Goal: Task Accomplishment & Management: Complete application form

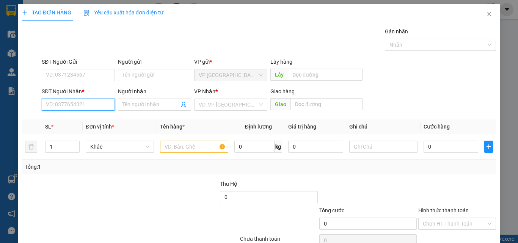
click at [83, 106] on input "SĐT Người Nhận *" at bounding box center [78, 105] width 73 height 12
click at [160, 103] on input "Người nhận" at bounding box center [150, 104] width 56 height 8
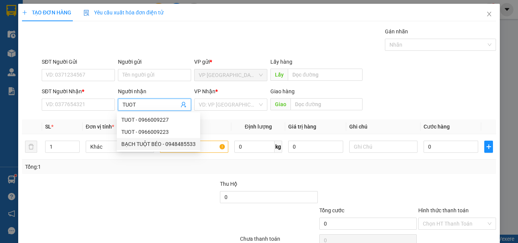
type input "TUOT"
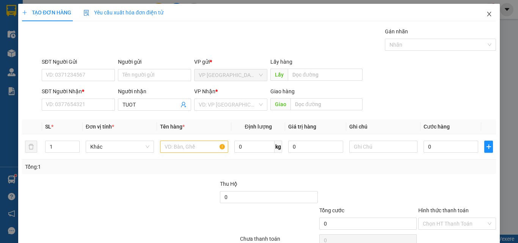
click at [486, 16] on icon "close" at bounding box center [489, 14] width 6 height 6
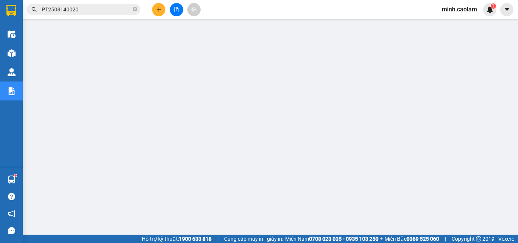
click at [76, 11] on input "PT2508140020" at bounding box center [86, 9] width 89 height 8
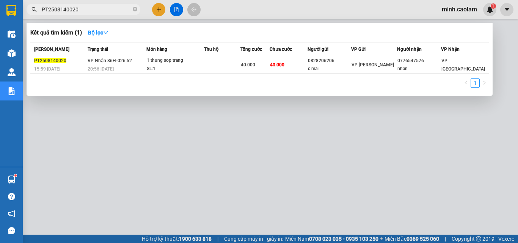
click at [76, 11] on input "PT2508140020" at bounding box center [86, 9] width 89 height 8
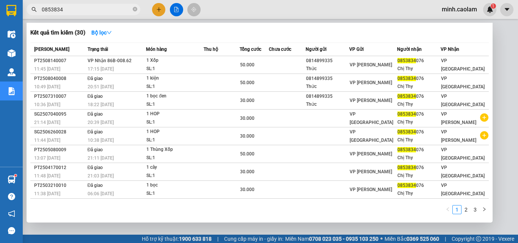
type input "0853834"
click at [181, 52] on div "Món hàng" at bounding box center [174, 49] width 57 height 8
click at [181, 54] on th "Món hàng" at bounding box center [175, 49] width 58 height 13
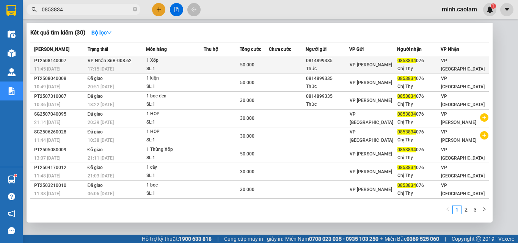
click at [180, 64] on div "1 Xốp" at bounding box center [174, 60] width 57 height 8
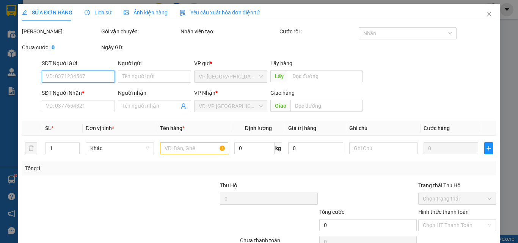
scroll to position [39, 0]
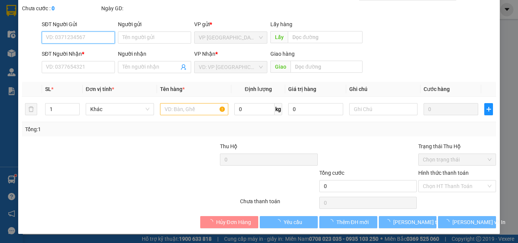
type input "0814899335"
type input "Thức"
type input "0853834076"
type input "Chị Thy"
type input "50.000"
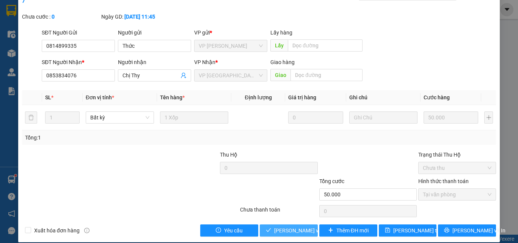
click at [294, 226] on span "[PERSON_NAME] và Giao hàng" at bounding box center [310, 230] width 73 height 8
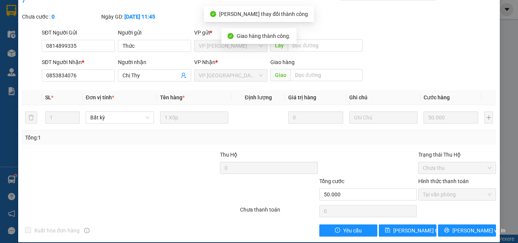
scroll to position [0, 0]
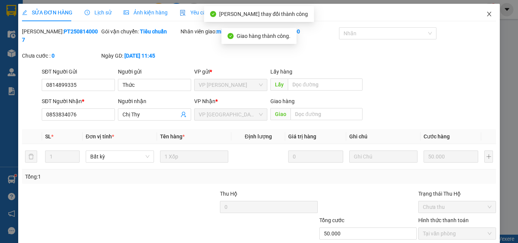
click at [482, 10] on span "Close" at bounding box center [488, 14] width 21 height 21
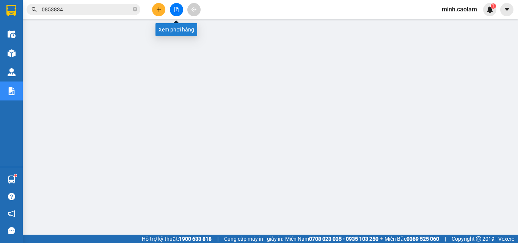
click at [172, 9] on button at bounding box center [176, 9] width 13 height 13
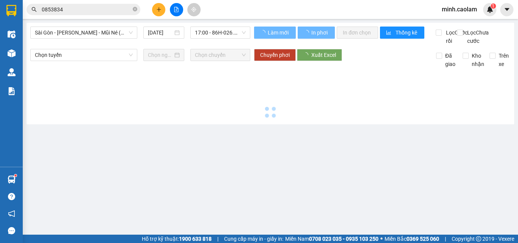
type input "[DATE]"
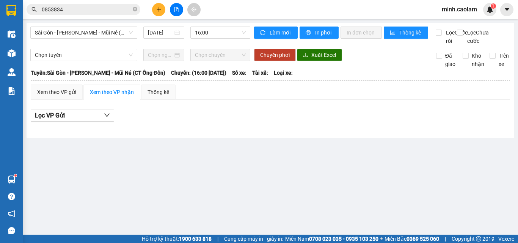
click at [76, 39] on div "Sài Gòn - [PERSON_NAME] - Mũi Né (CT Ông Đồn) [DATE] 16:00" at bounding box center [140, 36] width 220 height 19
click at [97, 38] on span "Sài Gòn - [PERSON_NAME] - Mũi Né (CT Ông Đồn)" at bounding box center [84, 32] width 98 height 11
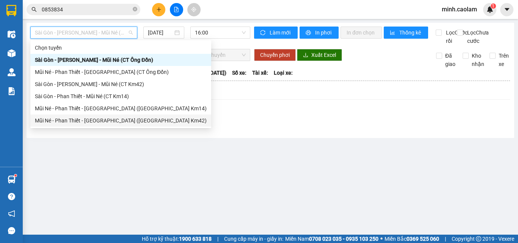
click at [97, 116] on div "Mũi Né - Phan Thiết - [GEOGRAPHIC_DATA] ([GEOGRAPHIC_DATA] Km42)" at bounding box center [120, 120] width 181 height 12
type input "[DATE]"
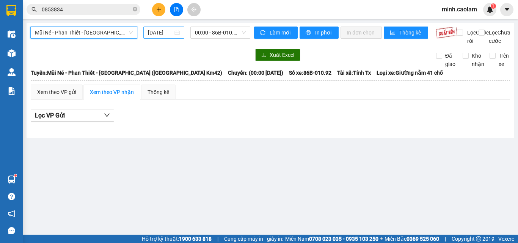
click at [210, 32] on span "00:00 - 86B-010.92" at bounding box center [220, 32] width 51 height 11
drag, startPoint x: 413, startPoint y: 102, endPoint x: 477, endPoint y: 8, distance: 113.2
click at [417, 91] on table "[PERSON_NAME] 0907 831 831 165-167 [PERSON_NAME], P. [GEOGRAPHIC_DATA] PHƠI HÀN…" at bounding box center [270, 99] width 480 height 62
click at [460, 12] on span "minh.caolam" at bounding box center [458, 9] width 47 height 9
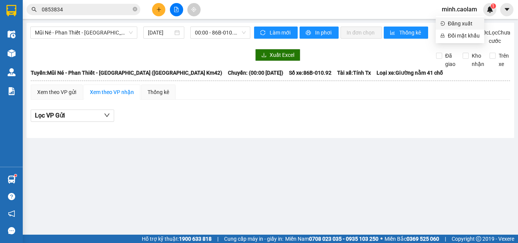
click at [459, 25] on span "Đăng xuất" at bounding box center [464, 23] width 32 height 8
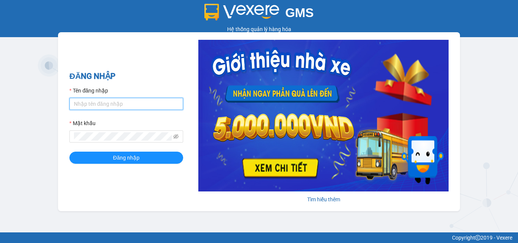
drag, startPoint x: 94, startPoint y: 103, endPoint x: 112, endPoint y: 108, distance: 18.5
click at [97, 104] on input "Tên đăng nhập" at bounding box center [126, 104] width 114 height 12
type input "chi.caolam"
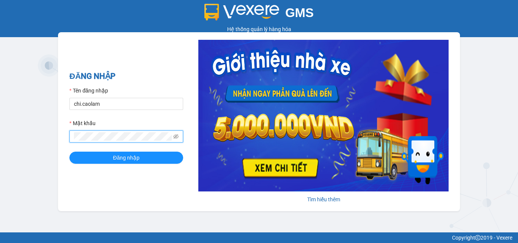
click at [69, 152] on button "Đăng nhập" at bounding box center [126, 158] width 114 height 12
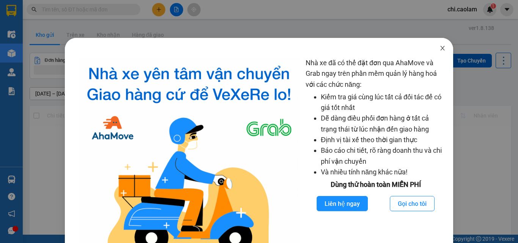
click at [439, 51] on icon "close" at bounding box center [442, 48] width 6 height 6
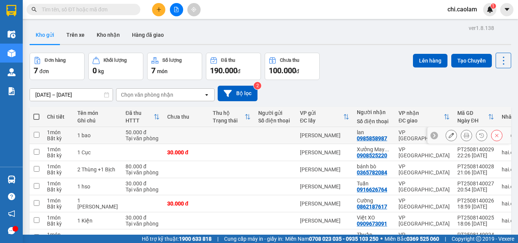
scroll to position [46, 0]
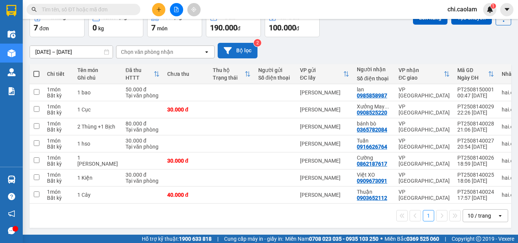
drag, startPoint x: 36, startPoint y: 70, endPoint x: 243, endPoint y: 54, distance: 207.1
click at [40, 69] on th at bounding box center [37, 74] width 14 height 20
click at [33, 72] on th at bounding box center [37, 74] width 14 height 20
click at [35, 72] on span at bounding box center [36, 74] width 6 height 6
click at [36, 70] on input "checkbox" at bounding box center [36, 70] width 0 height 0
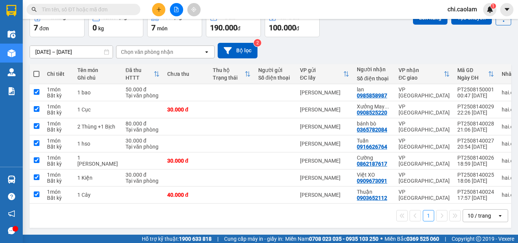
checkbox input "true"
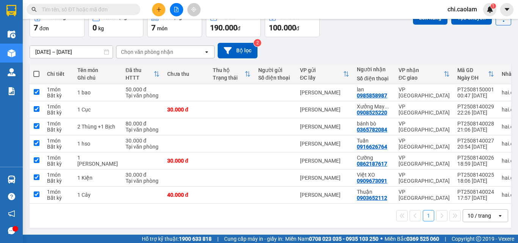
checkbox input "true"
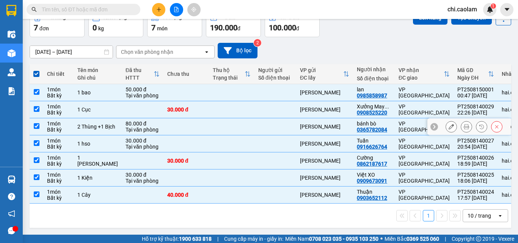
scroll to position [0, 0]
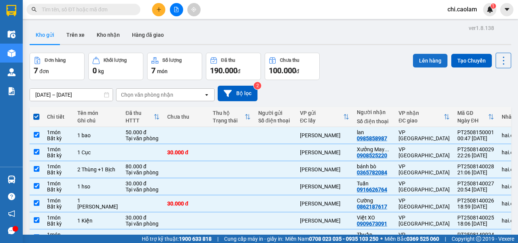
drag, startPoint x: 427, startPoint y: 62, endPoint x: 424, endPoint y: 63, distance: 4.0
click at [424, 64] on button "Lên hàng" at bounding box center [430, 61] width 34 height 14
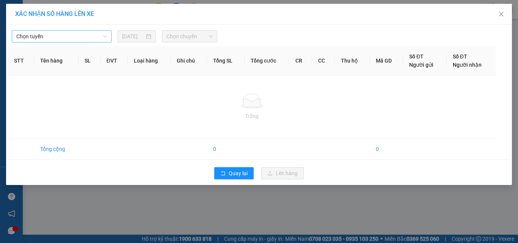
drag, startPoint x: 44, startPoint y: 35, endPoint x: 47, endPoint y: 43, distance: 8.5
click at [45, 35] on span "Chọn tuyến" at bounding box center [61, 36] width 91 height 11
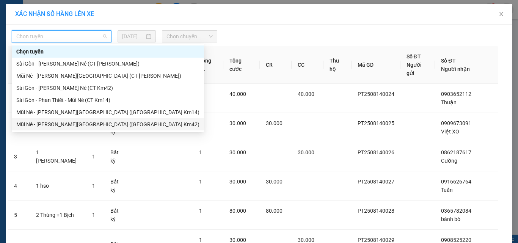
drag, startPoint x: 68, startPoint y: 123, endPoint x: 86, endPoint y: 99, distance: 29.6
click at [68, 122] on div "Mũi Né - Phan Thiết - [GEOGRAPHIC_DATA] ([GEOGRAPHIC_DATA] Km42)" at bounding box center [107, 124] width 183 height 8
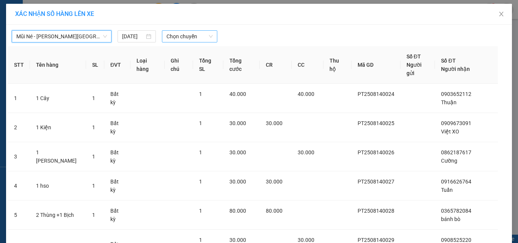
click at [191, 31] on span "Chọn chuyến" at bounding box center [189, 36] width 47 height 11
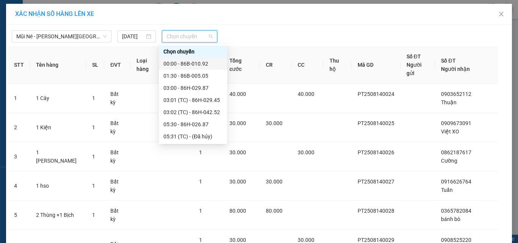
click at [185, 62] on div "00:00 - 86B-010.92" at bounding box center [192, 64] width 59 height 8
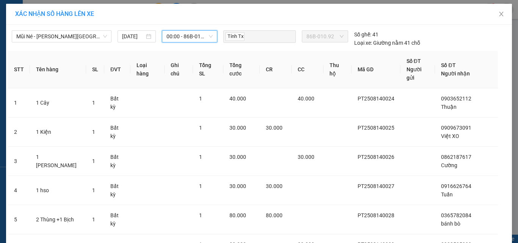
scroll to position [113, 0]
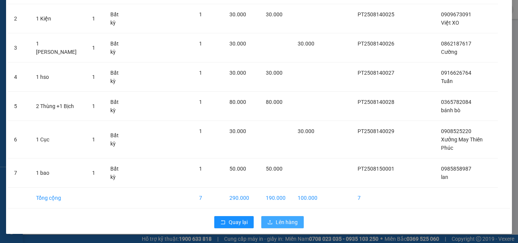
click at [282, 225] on span "Lên hàng" at bounding box center [287, 222] width 22 height 8
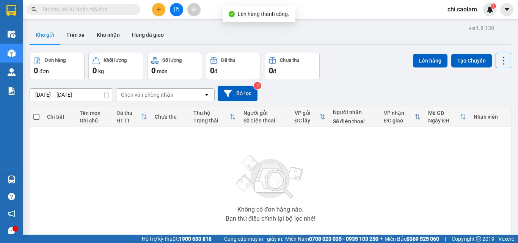
click at [471, 13] on span "chi.caolam" at bounding box center [462, 9] width 42 height 9
click at [464, 22] on span "Đăng xuất" at bounding box center [470, 23] width 32 height 8
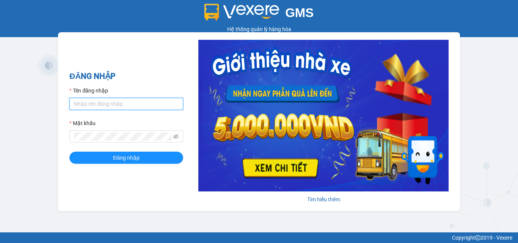
drag, startPoint x: 114, startPoint y: 102, endPoint x: 122, endPoint y: 110, distance: 11.3
click at [114, 102] on input "Tên đăng nhập" at bounding box center [126, 104] width 114 height 12
type input "minh.caolam"
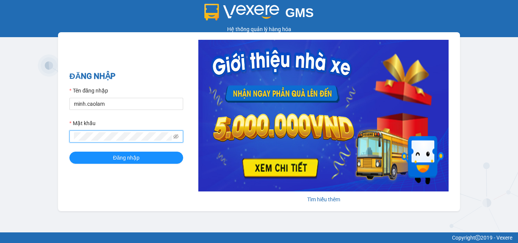
click at [69, 152] on button "Đăng nhập" at bounding box center [126, 158] width 114 height 12
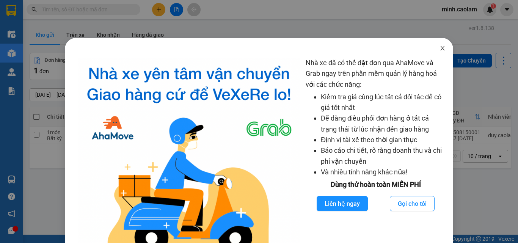
click at [439, 50] on icon "close" at bounding box center [442, 48] width 6 height 6
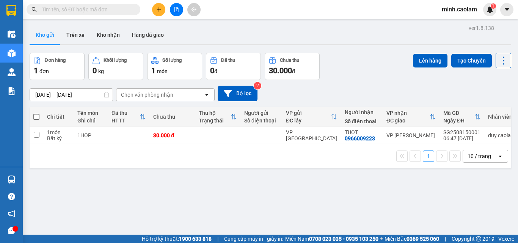
click at [180, 10] on button at bounding box center [176, 9] width 13 height 13
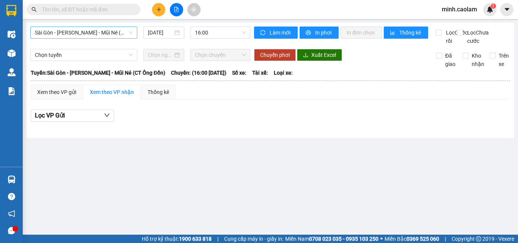
click at [96, 34] on span "Sài Gòn - [PERSON_NAME] Né (CT [PERSON_NAME])" at bounding box center [84, 32] width 98 height 11
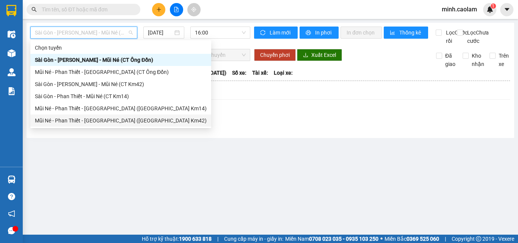
click at [83, 123] on div "Mũi Né - Phan Thiết - [GEOGRAPHIC_DATA] ([GEOGRAPHIC_DATA] Km42)" at bounding box center [121, 120] width 172 height 8
type input "[DATE]"
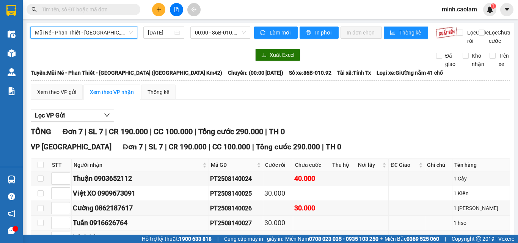
scroll to position [88, 0]
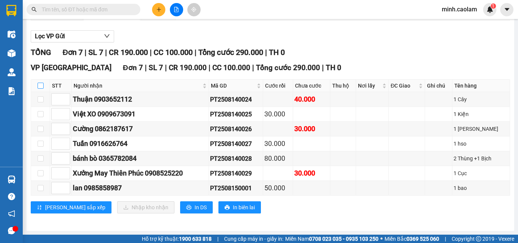
drag, startPoint x: 40, startPoint y: 86, endPoint x: 35, endPoint y: 90, distance: 6.2
click at [36, 89] on th at bounding box center [40, 86] width 19 height 13
click at [41, 85] on input "checkbox" at bounding box center [41, 86] width 6 height 6
checkbox input "true"
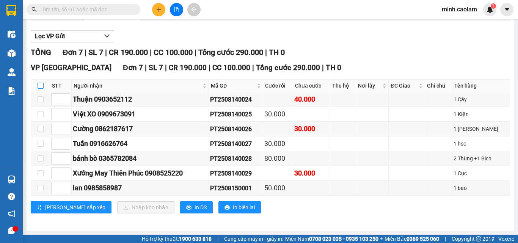
checkbox input "true"
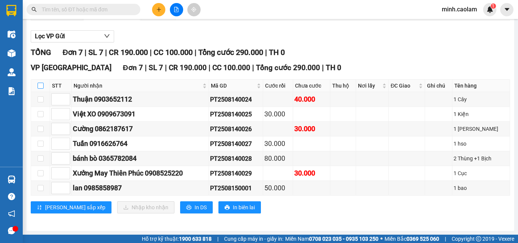
checkbox input "true"
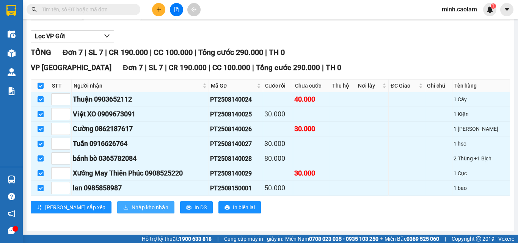
drag, startPoint x: 121, startPoint y: 205, endPoint x: 108, endPoint y: 211, distance: 14.7
click at [132, 206] on span "Nhập kho nhận" at bounding box center [150, 207] width 37 height 8
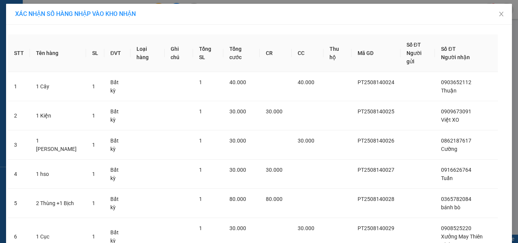
scroll to position [97, 0]
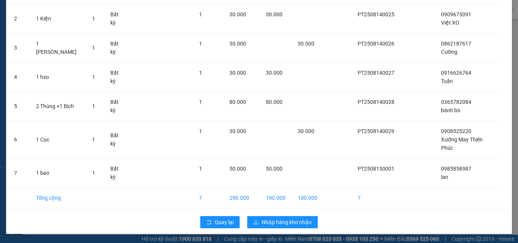
drag, startPoint x: 292, startPoint y: 215, endPoint x: 280, endPoint y: 225, distance: 16.2
click at [291, 216] on div "Quay lại Nhập hàng kho nhận" at bounding box center [259, 222] width 502 height 20
drag, startPoint x: 281, startPoint y: 218, endPoint x: 275, endPoint y: 225, distance: 9.1
click at [280, 219] on span "Nhập hàng kho nhận" at bounding box center [286, 222] width 50 height 8
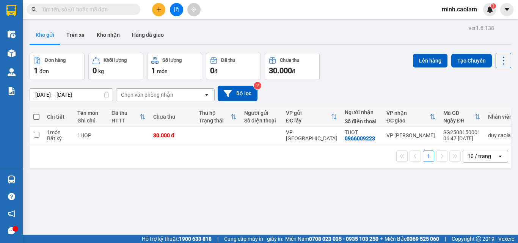
click at [85, 7] on input "text" at bounding box center [86, 9] width 89 height 8
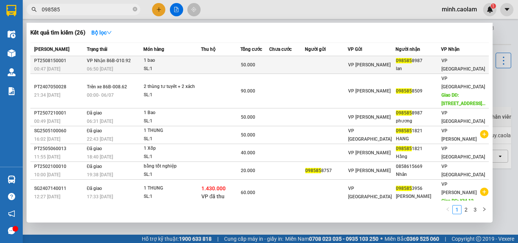
type input "098585"
click at [205, 68] on td at bounding box center [220, 65] width 39 height 18
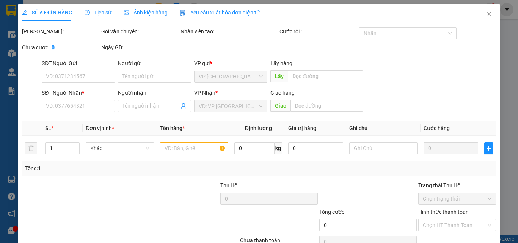
type input "0985858987"
type input "lan"
type input "50.000"
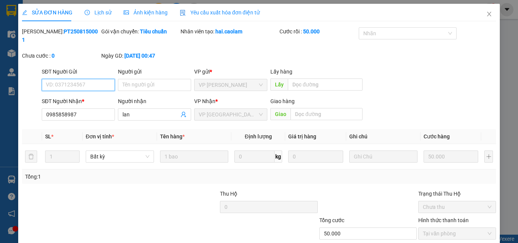
scroll to position [39, 0]
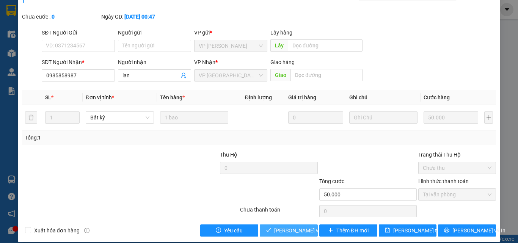
click at [283, 226] on span "[PERSON_NAME] và Giao hàng" at bounding box center [310, 230] width 73 height 8
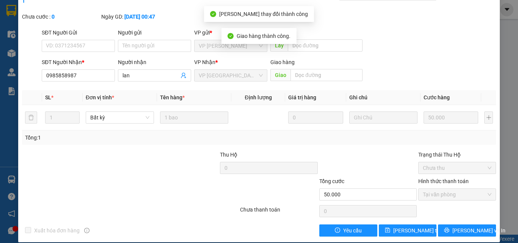
scroll to position [0, 0]
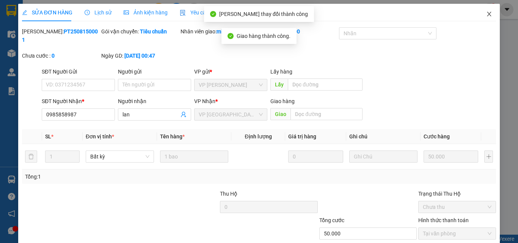
click at [486, 13] on icon "close" at bounding box center [489, 14] width 6 height 6
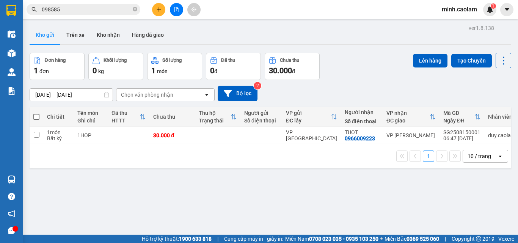
click at [176, 10] on icon "file-add" at bounding box center [176, 9] width 4 height 5
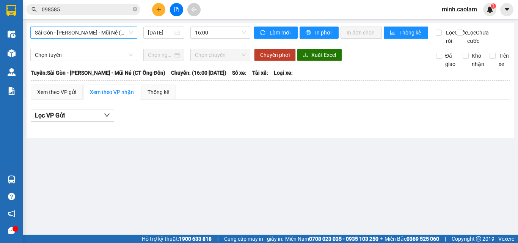
click at [86, 38] on div "Sài Gòn - [PERSON_NAME] - Mũi Né (CT Ông Đồn)" at bounding box center [83, 33] width 107 height 12
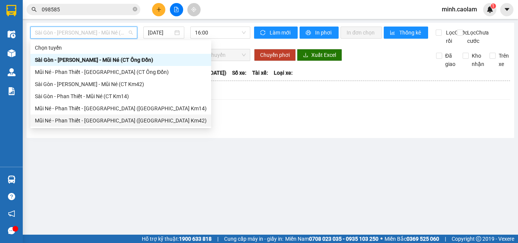
click at [90, 117] on div "Mũi Né - Phan Thiết - [GEOGRAPHIC_DATA] ([GEOGRAPHIC_DATA] Km42)" at bounding box center [121, 120] width 172 height 8
type input "[DATE]"
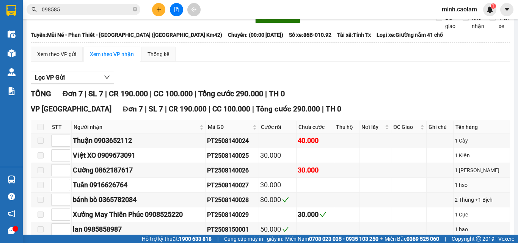
scroll to position [88, 0]
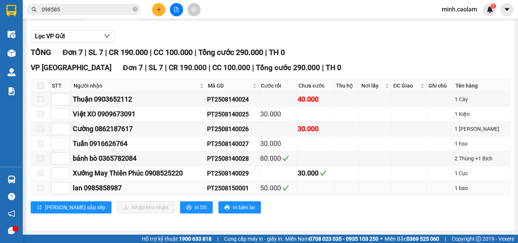
click at [114, 188] on div "lan 0985858987" at bounding box center [139, 188] width 132 height 11
copy div "0985858987"
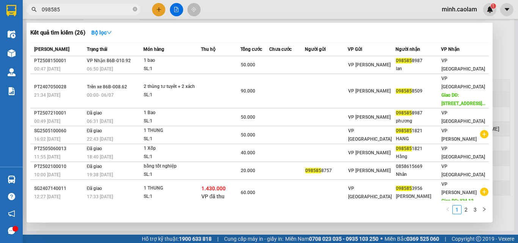
click at [94, 9] on input "098585" at bounding box center [86, 9] width 89 height 8
paste input "8987"
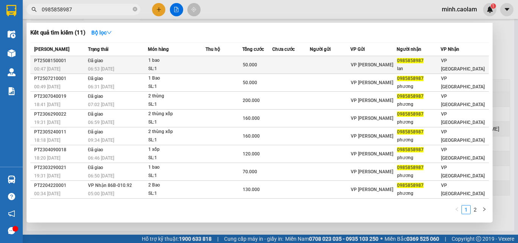
type input "0985858987"
click at [147, 66] on div "06:53 - 15/08" at bounding box center [118, 69] width 60 height 8
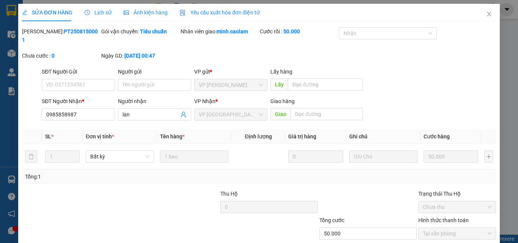
type input "0985858987"
type input "lan"
type input "50.000"
click at [487, 14] on icon "close" at bounding box center [489, 14] width 4 height 5
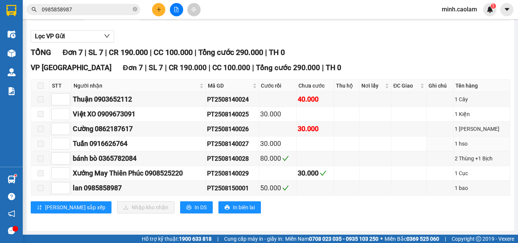
scroll to position [12, 0]
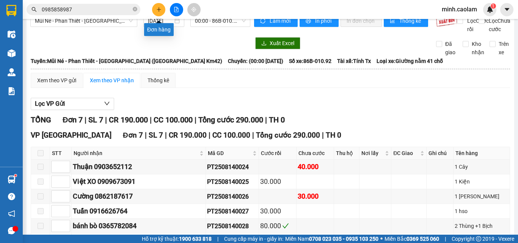
click at [161, 13] on button at bounding box center [158, 9] width 13 height 13
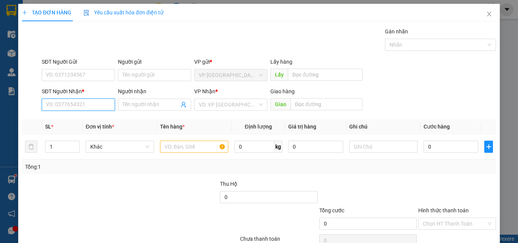
click at [81, 107] on input "SĐT Người Nhận *" at bounding box center [78, 105] width 73 height 12
click at [85, 107] on input "SĐT Người Nhận *" at bounding box center [78, 105] width 73 height 12
click at [82, 119] on div "0394913941 - PHONG" at bounding box center [77, 120] width 63 height 8
type input "0394913941"
type input "PHONG"
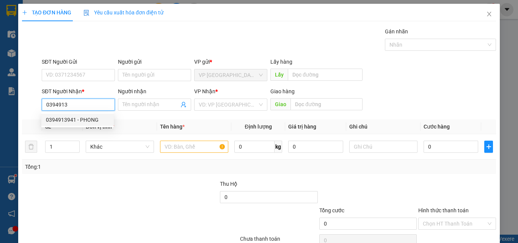
type input "BX NAM"
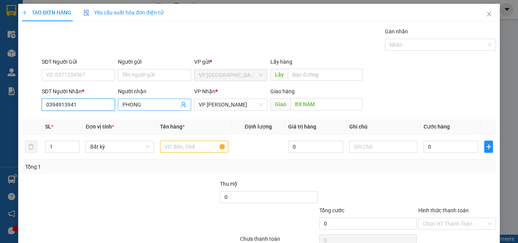
type input "0394913941"
click at [141, 107] on input "PHONG" at bounding box center [150, 104] width 56 height 8
click at [203, 145] on input "text" at bounding box center [194, 147] width 68 height 12
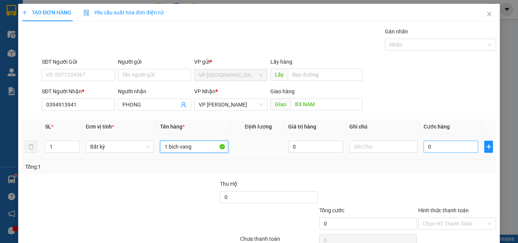
type input "1 bich vang"
drag, startPoint x: 448, startPoint y: 146, endPoint x: 454, endPoint y: 145, distance: 6.2
click at [448, 146] on input "0" at bounding box center [450, 147] width 55 height 12
type input "3"
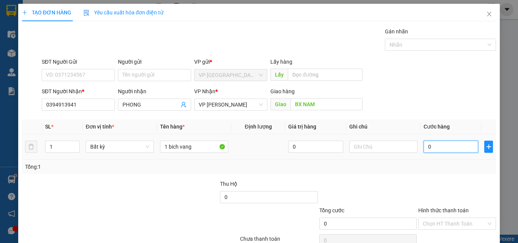
type input "3"
type input "30"
type input "300"
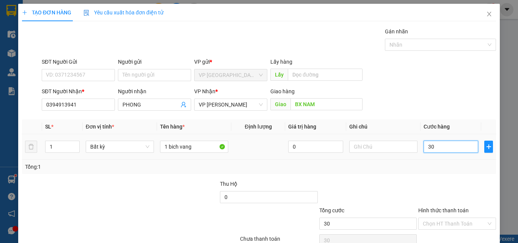
type input "300"
type input "3.000"
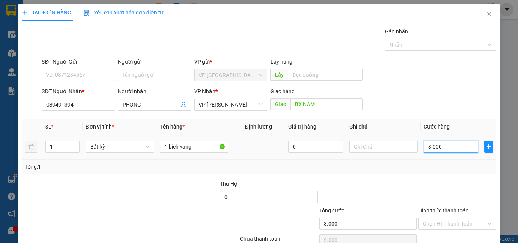
type input "30.000"
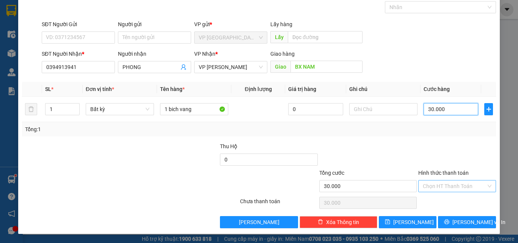
type input "30.000"
drag, startPoint x: 466, startPoint y: 187, endPoint x: 459, endPoint y: 198, distance: 12.6
click at [465, 191] on input "Hình thức thanh toán" at bounding box center [454, 185] width 63 height 11
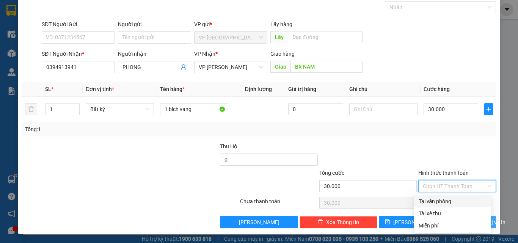
drag, startPoint x: 457, startPoint y: 199, endPoint x: 456, endPoint y: 219, distance: 19.7
click at [456, 200] on div "Tại văn phòng" at bounding box center [452, 201] width 68 height 8
type input "0"
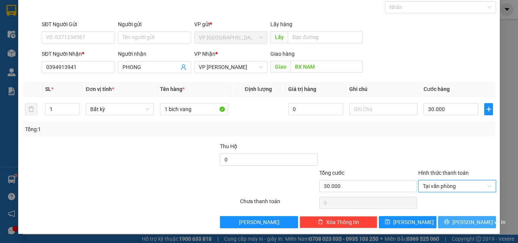
click at [456, 222] on span "[PERSON_NAME] và In" at bounding box center [478, 222] width 53 height 8
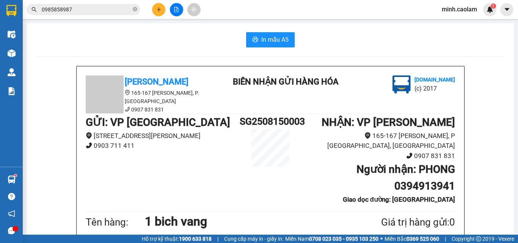
click at [280, 35] on span "In mẫu A5" at bounding box center [274, 39] width 27 height 9
click at [164, 11] on button at bounding box center [158, 9] width 13 height 13
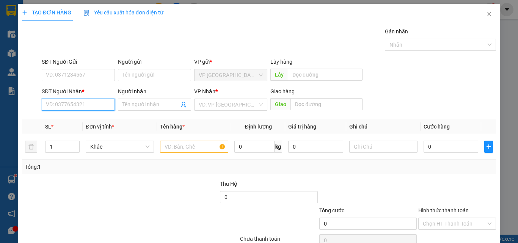
click at [92, 101] on input "SĐT Người Nhận *" at bounding box center [78, 105] width 73 height 12
click at [73, 122] on div "0937539773" at bounding box center [77, 120] width 63 height 8
type input "0937539773"
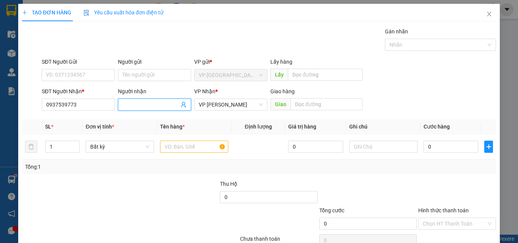
click at [152, 100] on input "Người nhận" at bounding box center [150, 104] width 56 height 8
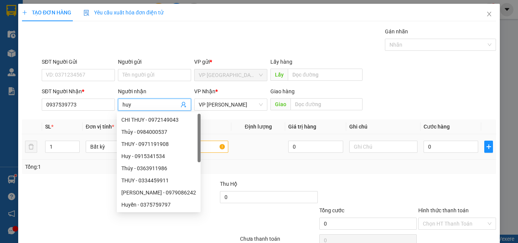
type input "huy"
drag, startPoint x: 256, startPoint y: 156, endPoint x: 236, endPoint y: 155, distance: 20.5
click at [240, 155] on td at bounding box center [258, 146] width 54 height 25
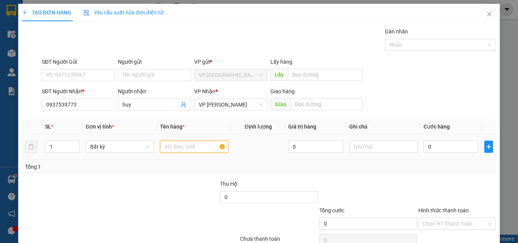
click at [211, 144] on input "text" at bounding box center [194, 147] width 68 height 12
type input "1 thung"
click at [435, 139] on td "0" at bounding box center [450, 146] width 61 height 25
click at [433, 143] on input "0" at bounding box center [450, 147] width 55 height 12
type input "3"
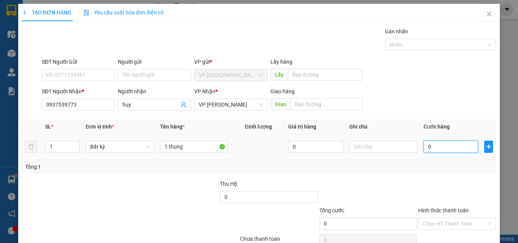
type input "3"
type input "30"
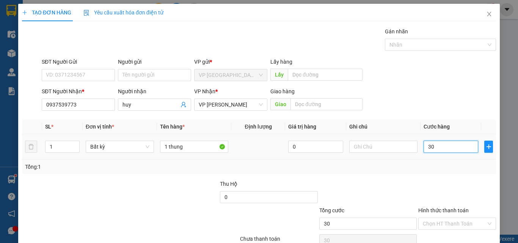
type input "300"
type input "3.000"
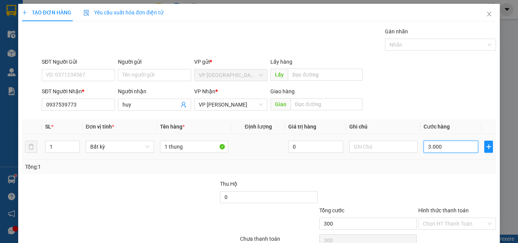
type input "3.000"
type input "30.000"
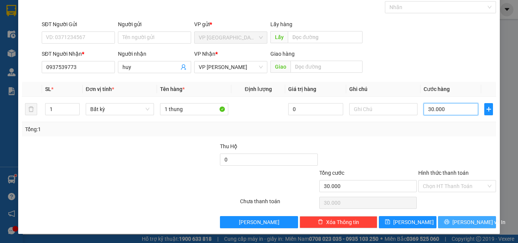
type input "30.000"
click at [454, 221] on button "[PERSON_NAME] và In" at bounding box center [467, 222] width 58 height 12
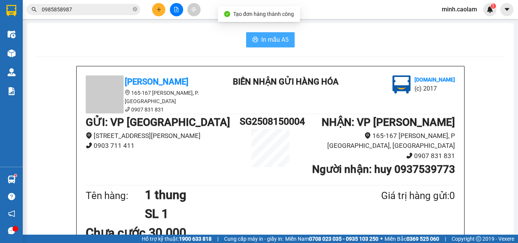
click at [283, 43] on span "In mẫu A5" at bounding box center [274, 39] width 27 height 9
